Goal: Task Accomplishment & Management: Complete application form

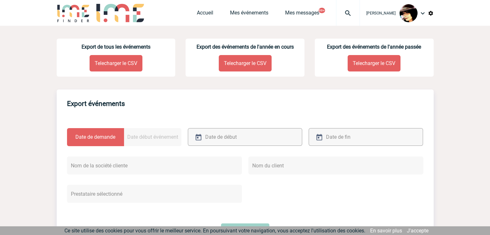
click at [342, 15] on img at bounding box center [347, 13] width 23 height 8
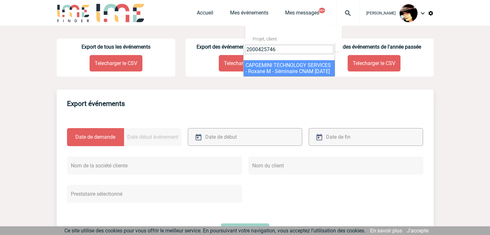
type input "2000425746"
select select "25247"
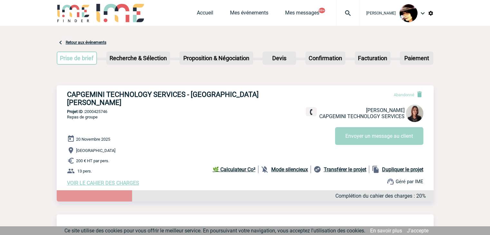
click at [111, 180] on span "VOIR LE CAHIER DES CHARGES" at bounding box center [103, 183] width 72 height 6
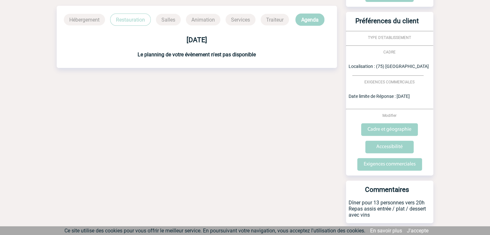
scroll to position [196, 0]
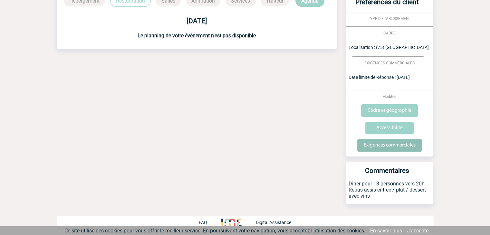
click at [374, 147] on input "Exigences commerciales" at bounding box center [389, 145] width 65 height 13
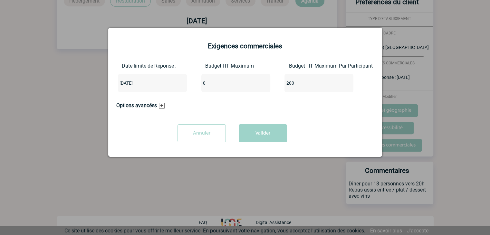
drag, startPoint x: 216, startPoint y: 86, endPoint x: 183, endPoint y: 86, distance: 33.2
click at [183, 86] on div "Date limite de Réponse : [DATE] Budget HT Maximum 0 Budget HT Maximum Par Parti…" at bounding box center [245, 80] width 258 height 34
type input "2600"
click at [239, 124] on button "Valider" at bounding box center [263, 133] width 48 height 18
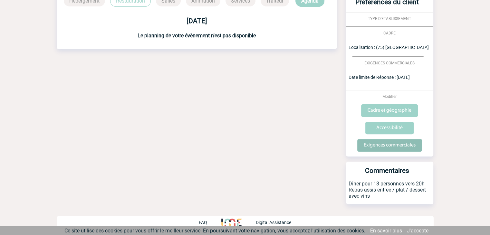
click at [366, 148] on input "Exigences commerciales" at bounding box center [389, 145] width 65 height 13
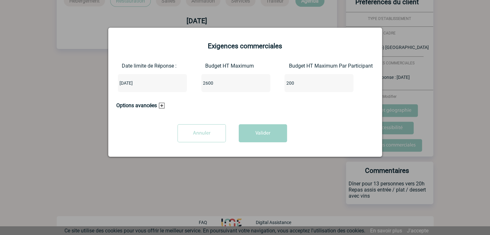
drag, startPoint x: 301, startPoint y: 83, endPoint x: 256, endPoint y: 81, distance: 44.8
click at [256, 81] on div "Date limite de Réponse : [DATE] Budget HT Maximum 2600 Budget HT Maximum Par Pa…" at bounding box center [245, 80] width 258 height 34
click at [267, 128] on button "Valider" at bounding box center [263, 133] width 48 height 18
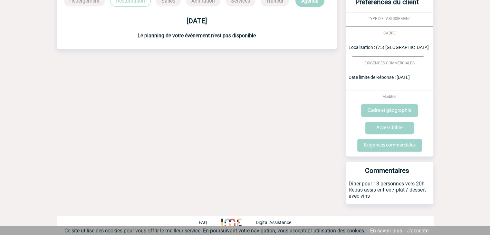
drag, startPoint x: 210, startPoint y: 91, endPoint x: 206, endPoint y: 98, distance: 8.4
click at [210, 91] on div "Date limite de réponse le [DATE] Retour à mon événement CAPGEMINI TECHNOLOGY SE…" at bounding box center [245, 33] width 377 height 405
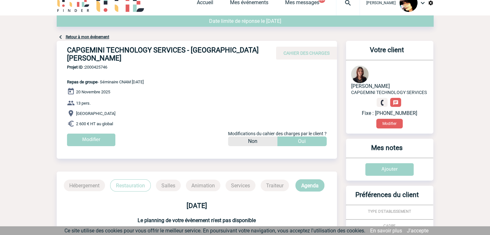
scroll to position [0, 0]
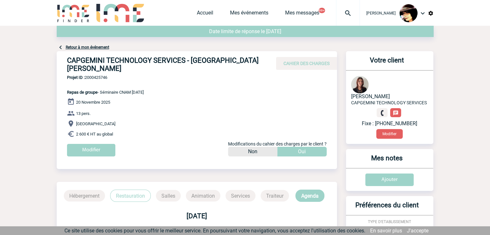
click at [341, 8] on div at bounding box center [348, 13] width 24 height 26
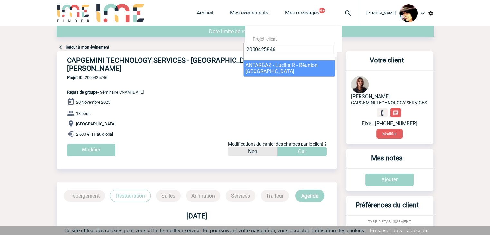
type input "2000425846"
select select "25347"
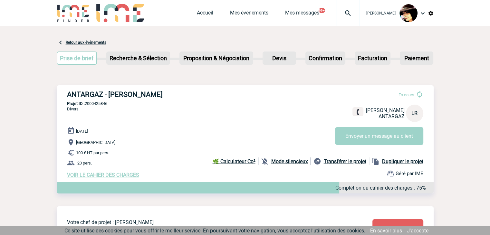
click at [127, 175] on span "VOIR LE CAHIER DES CHARGES" at bounding box center [103, 175] width 72 height 6
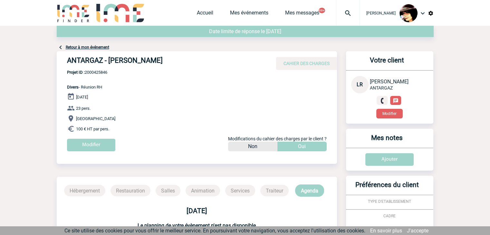
scroll to position [135, 0]
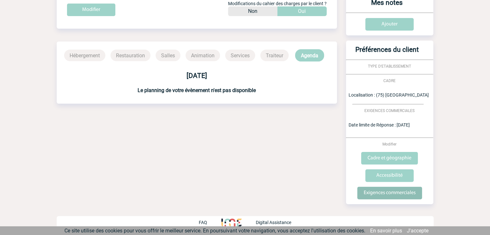
click at [384, 194] on input "Exigences commerciales" at bounding box center [389, 193] width 65 height 13
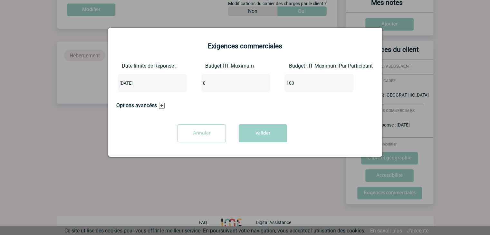
drag, startPoint x: 212, startPoint y: 86, endPoint x: 189, endPoint y: 86, distance: 23.5
click at [179, 86] on div "Date limite de Réponse : 2025-10-07 Budget HT Maximum 0 Budget HT Maximum Par P…" at bounding box center [245, 80] width 258 height 34
type input "2300"
click at [261, 135] on button "Valider" at bounding box center [263, 133] width 48 height 18
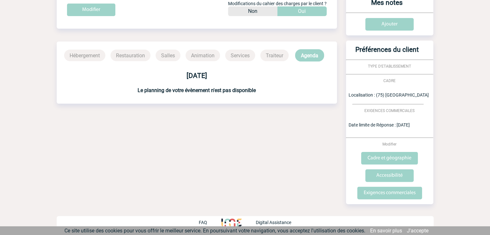
click at [331, 70] on div "09 décembre 2025" at bounding box center [197, 73] width 280 height 13
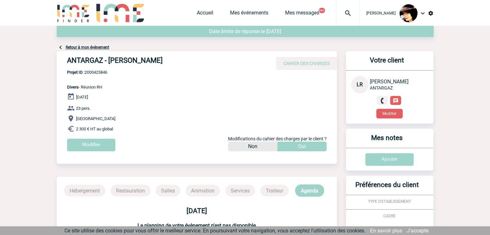
click at [343, 14] on img at bounding box center [347, 13] width 23 height 8
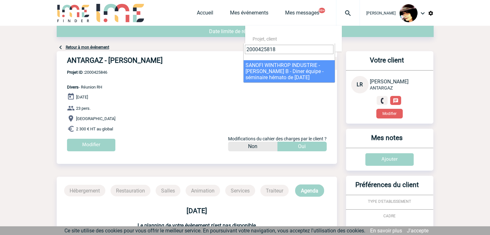
type input "2000425818"
select select "25319"
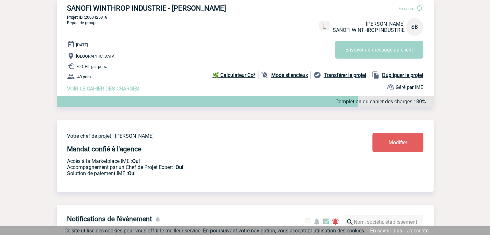
scroll to position [32, 0]
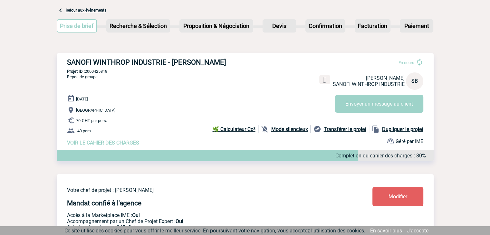
drag, startPoint x: 102, startPoint y: 139, endPoint x: 106, endPoint y: 143, distance: 5.7
click at [102, 139] on div "21 Janvier 2026 Strasbourg 70 € HT par pers. 40 pers. VOIR LE CAHIER DES CHARGE…" at bounding box center [250, 120] width 367 height 51
drag, startPoint x: 106, startPoint y: 143, endPoint x: 112, endPoint y: 140, distance: 7.2
click at [106, 143] on span "VOIR LE CAHIER DES CHARGES" at bounding box center [103, 143] width 72 height 6
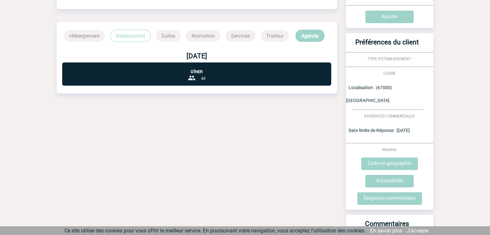
scroll to position [258, 0]
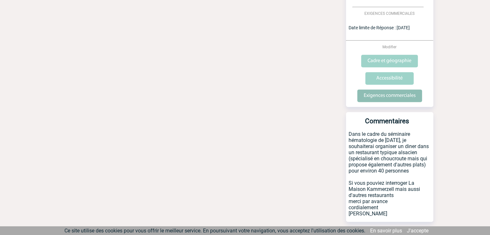
click at [381, 90] on input "Exigences commerciales" at bounding box center [389, 96] width 65 height 13
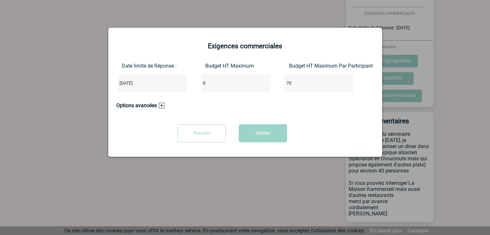
drag, startPoint x: 228, startPoint y: 84, endPoint x: 174, endPoint y: 82, distance: 53.9
click at [174, 82] on div "Date limite de Réponse : [DATE] Budget HT Maximum 0 Budget HT Maximum Par Parti…" at bounding box center [245, 80] width 258 height 34
type input "2800"
click at [258, 134] on button "Valider" at bounding box center [263, 133] width 48 height 18
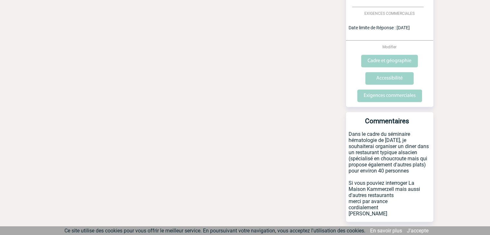
click at [285, 117] on div "Date limite de réponse le [DATE] Retour à mon événement SANOFI WINTHROP INDUSTR…" at bounding box center [245, 10] width 377 height 485
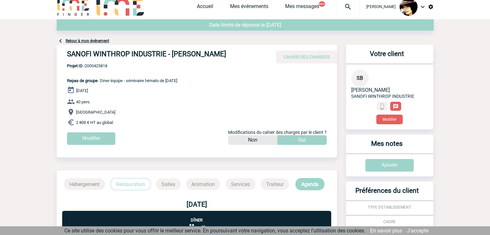
scroll to position [0, 0]
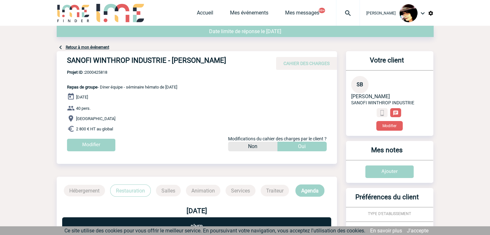
click at [342, 11] on img at bounding box center [347, 13] width 23 height 8
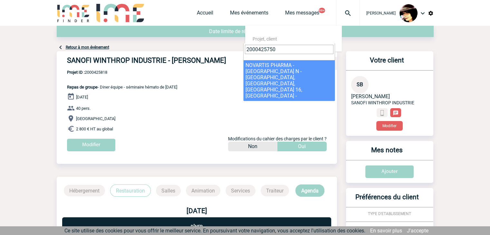
type input "2000425750"
select select "25251"
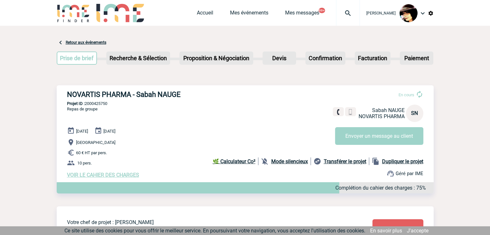
click at [124, 175] on span "VOIR LE CAHIER DES CHARGES" at bounding box center [103, 175] width 72 height 6
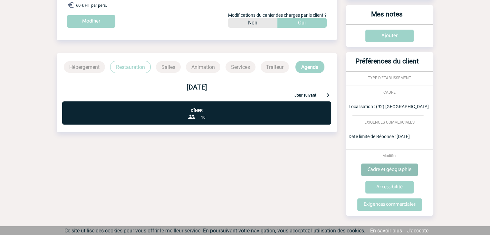
scroll to position [129, 0]
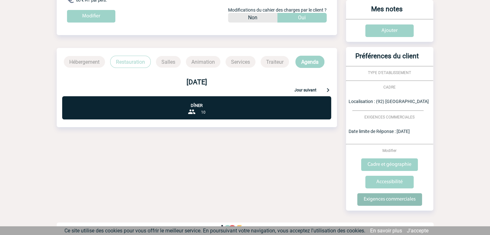
click at [403, 198] on input "Exigences commerciales" at bounding box center [389, 199] width 65 height 13
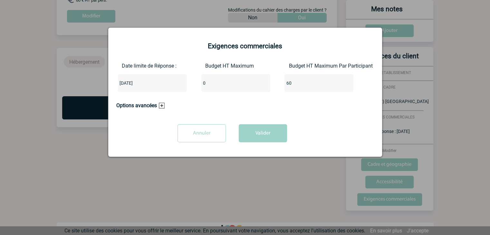
drag, startPoint x: 217, startPoint y: 85, endPoint x: 199, endPoint y: 76, distance: 19.3
click at [186, 85] on div "Date limite de Réponse : 2025-09-30 Budget HT Maximum 0 Budget HT Maximum Par P…" at bounding box center [245, 80] width 258 height 34
type input "600"
click at [268, 134] on button "Valider" at bounding box center [263, 133] width 48 height 18
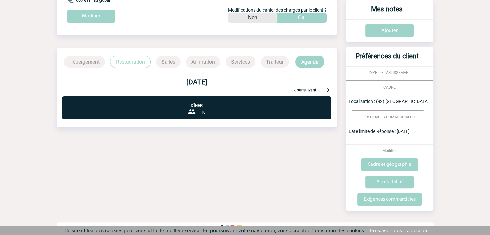
drag, startPoint x: 174, startPoint y: 141, endPoint x: 178, endPoint y: 142, distance: 4.3
click at [174, 141] on div "Date limite de réponse le 30-09-2025 Retour à mon événement NOVARTIS PHARMA - S…" at bounding box center [245, 69] width 377 height 345
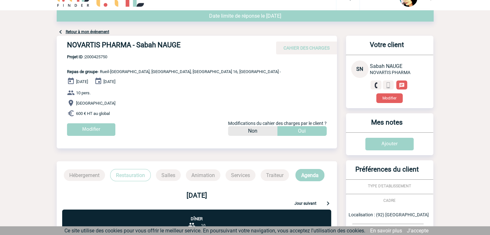
scroll to position [0, 0]
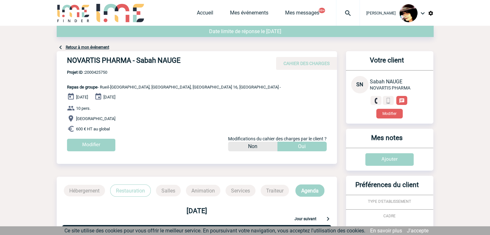
click at [346, 13] on img at bounding box center [347, 13] width 23 height 8
type input "2000425608"
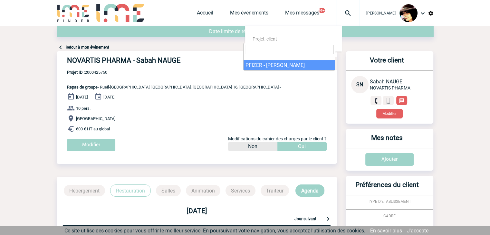
select select "25109"
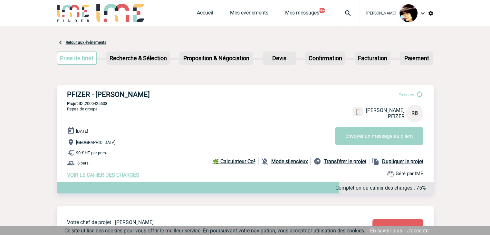
click at [115, 176] on span "VOIR LE CAHIER DES CHARGES" at bounding box center [103, 175] width 72 height 6
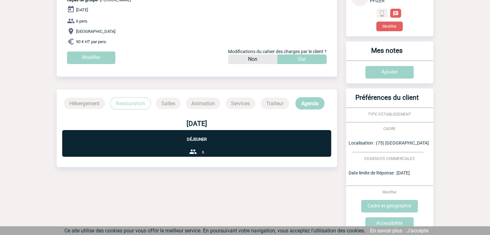
scroll to position [135, 0]
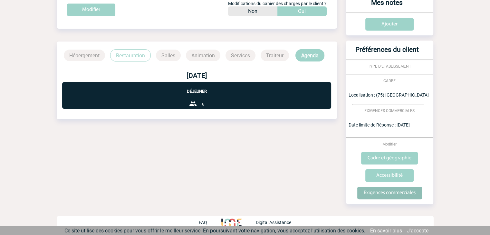
click at [387, 192] on input "Exigences commerciales" at bounding box center [389, 193] width 65 height 13
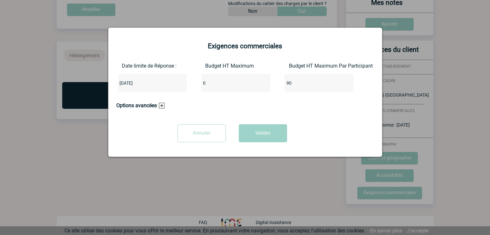
drag, startPoint x: 222, startPoint y: 85, endPoint x: 167, endPoint y: 82, distance: 55.2
click at [169, 84] on div "Date limite de Réponse : [DATE] Budget HT Maximum 0 Budget HT Maximum Par Parti…" at bounding box center [245, 80] width 258 height 34
type input "540"
click at [271, 136] on button "Valider" at bounding box center [263, 133] width 48 height 18
